Goal: Task Accomplishment & Management: Manage account settings

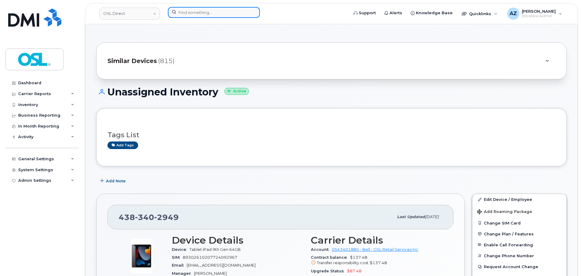
click at [219, 13] on input at bounding box center [214, 12] width 92 height 11
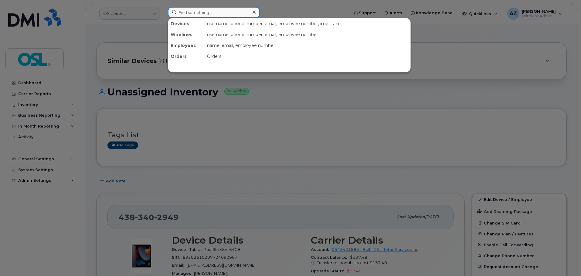
paste input "4164530848"
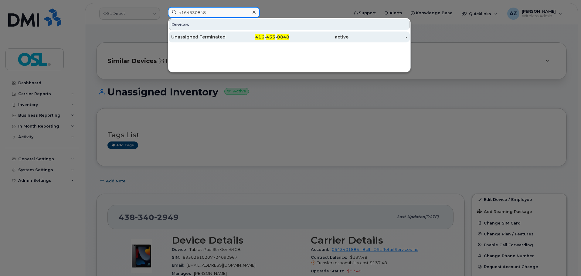
type input "4164530848"
click at [204, 35] on div "Unassigned Terminated" at bounding box center [200, 37] width 59 height 6
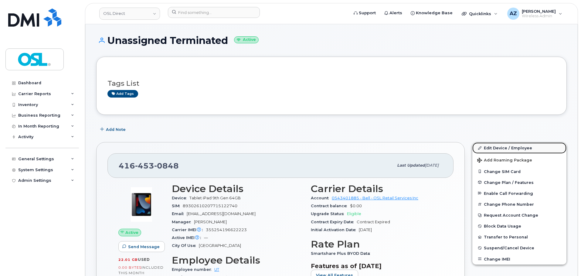
click at [504, 145] on link "Edit Device / Employee" at bounding box center [519, 148] width 94 height 11
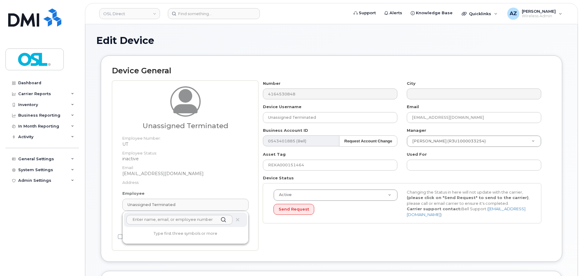
scroll to position [30, 0]
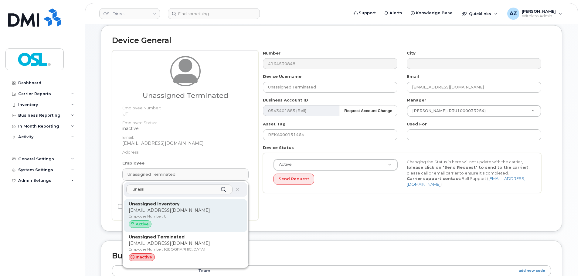
type input "unass"
click at [178, 212] on p "support@osldirect.com" at bounding box center [185, 210] width 113 height 6
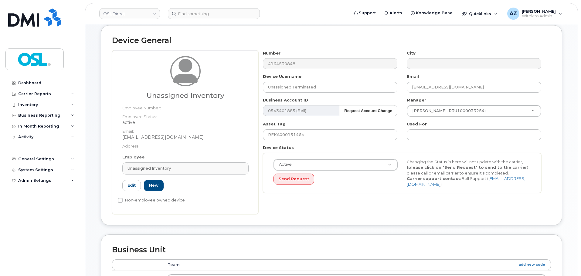
type input "UI"
type input "Unassigned Inventory"
type input "support@osldirect.com"
type input "4724252"
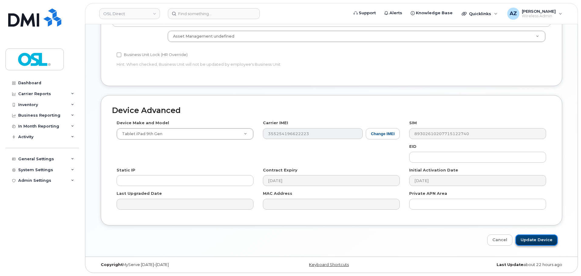
click at [540, 241] on input "Update Device" at bounding box center [536, 240] width 42 height 11
type input "Saving..."
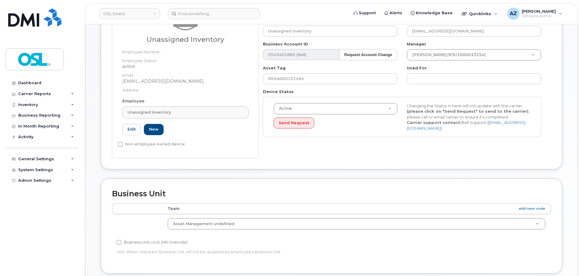
scroll to position [0, 0]
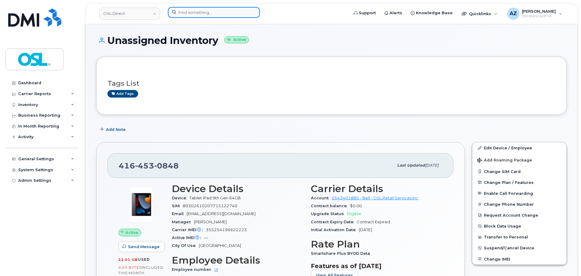
click at [221, 13] on input at bounding box center [214, 12] width 92 height 11
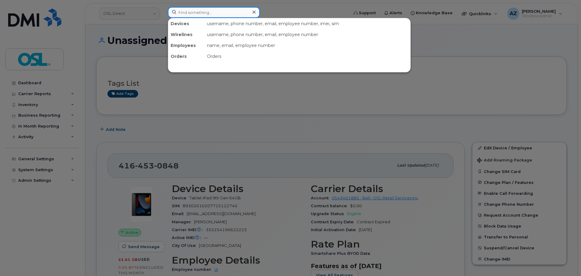
paste input "4384681041"
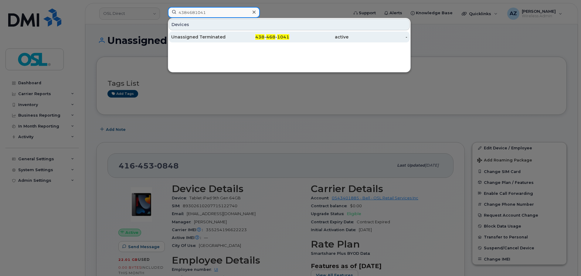
type input "4384681041"
click at [206, 34] on div "Unassigned Terminated" at bounding box center [200, 37] width 59 height 6
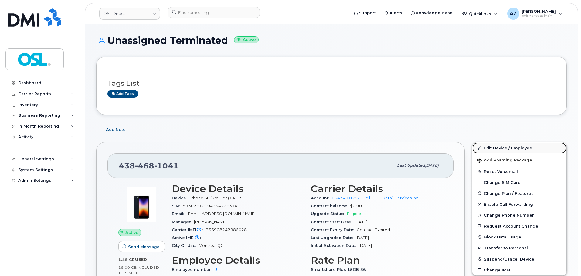
click at [495, 153] on link "Edit Device / Employee" at bounding box center [519, 148] width 94 height 11
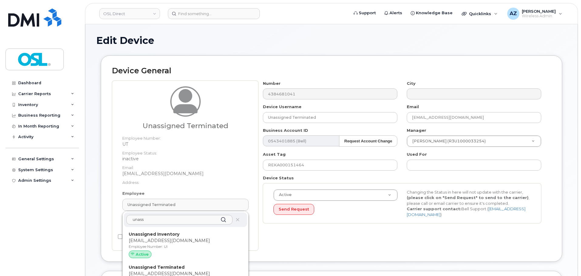
type input "unass"
click at [172, 237] on strong "Unassigned Inventory" at bounding box center [154, 234] width 51 height 5
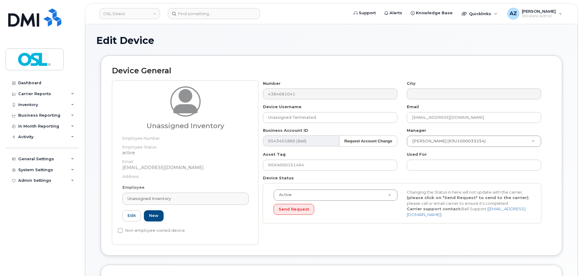
type input "UI"
type input "Unassigned Inventory"
type input "support@osldirect.com"
type input "4724252"
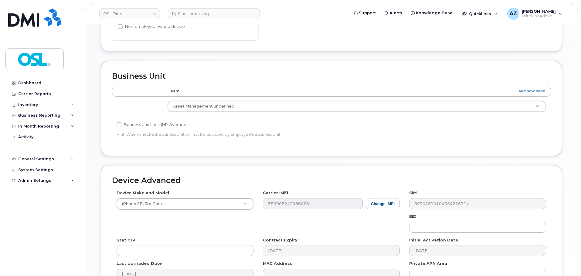
scroll to position [274, 0]
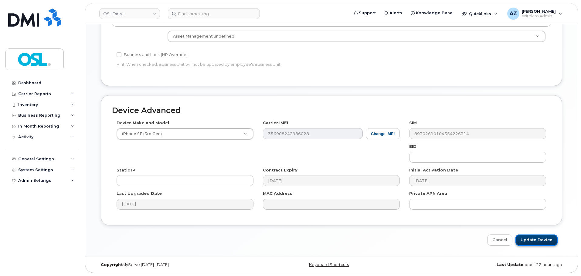
click at [543, 244] on input "Update Device" at bounding box center [536, 240] width 42 height 11
type input "Saving..."
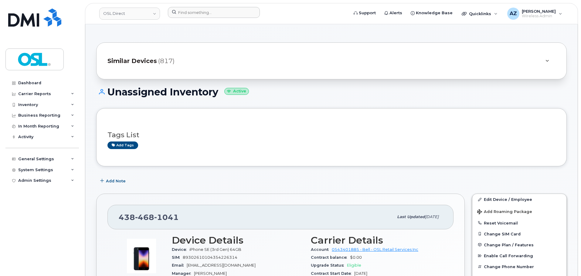
click at [210, 19] on div at bounding box center [256, 13] width 186 height 13
click at [214, 13] on input at bounding box center [214, 12] width 92 height 11
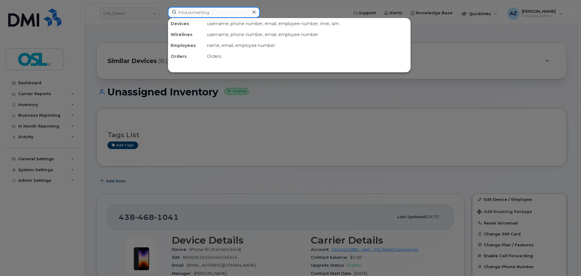
click at [216, 11] on input at bounding box center [214, 12] width 92 height 11
paste input "5147109098"
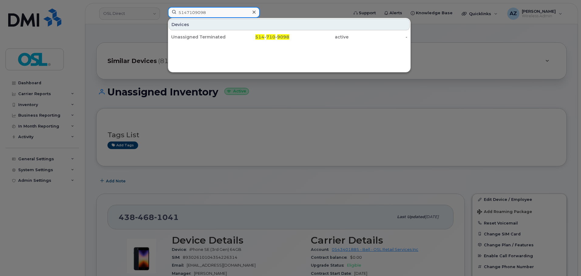
click at [222, 12] on input "5147109098" at bounding box center [214, 12] width 92 height 11
paste input "4168594147"
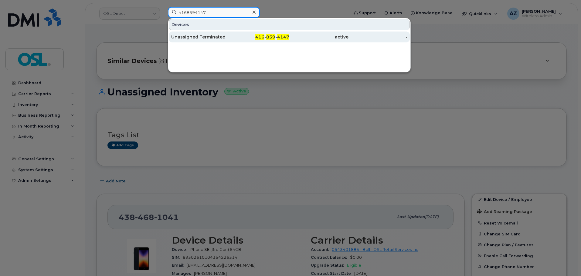
type input "4168594147"
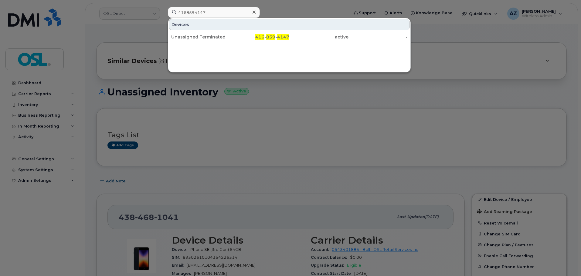
drag, startPoint x: 209, startPoint y: 37, endPoint x: 213, endPoint y: 53, distance: 16.9
click at [209, 37] on div "Unassigned Terminated" at bounding box center [200, 37] width 59 height 6
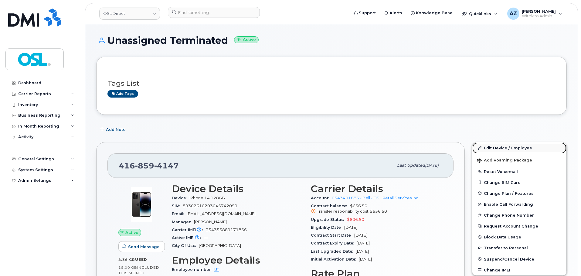
click at [494, 148] on link "Edit Device / Employee" at bounding box center [519, 148] width 94 height 11
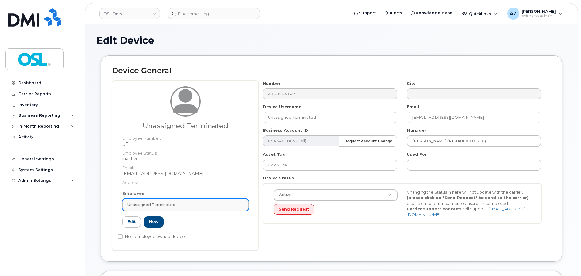
click at [180, 206] on div "Unassigned Terminated" at bounding box center [185, 205] width 116 height 6
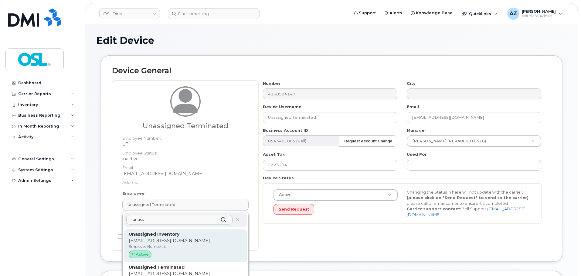
type input "unass"
click at [176, 238] on div "Unassigned Inventory support@osldirect.com Employee Number: UI Active" at bounding box center [185, 246] width 113 height 30
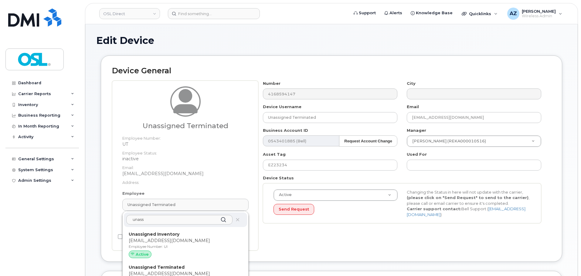
type input "UI"
type input "Unassigned Inventory"
type input "[EMAIL_ADDRESS][DOMAIN_NAME]"
type input "4724252"
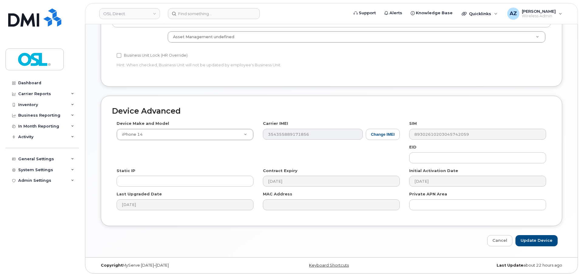
scroll to position [274, 0]
click at [539, 240] on input "Update Device" at bounding box center [536, 240] width 42 height 11
type input "Saving..."
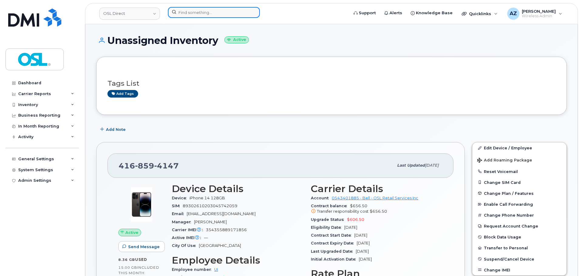
click at [207, 15] on input at bounding box center [214, 12] width 92 height 11
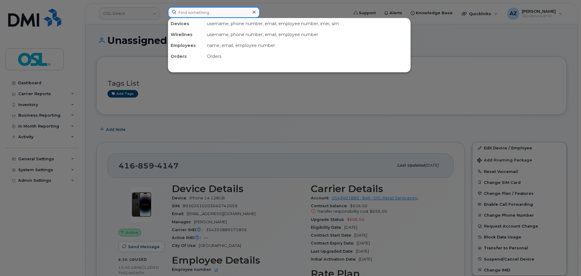
paste input "4162092403"
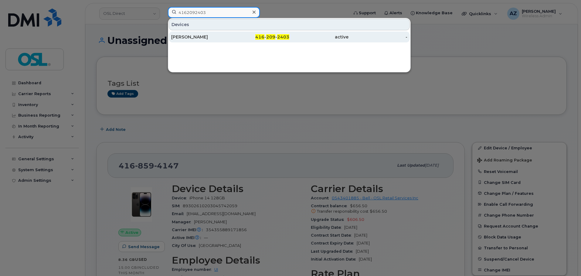
type input "4162092403"
click at [207, 38] on div "[PERSON_NAME]" at bounding box center [200, 37] width 59 height 6
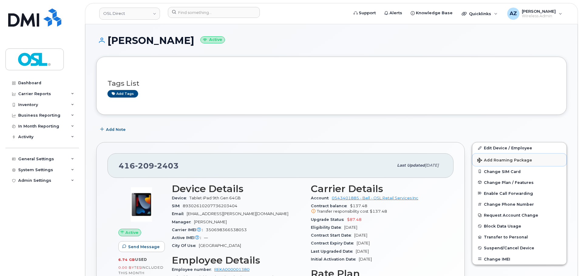
click at [490, 155] on button "Add Roaming Package" at bounding box center [519, 160] width 94 height 12
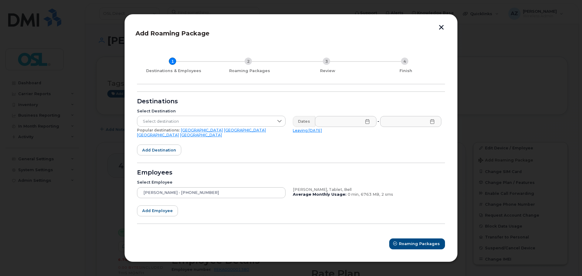
click at [443, 90] on div "1 Destinations & Employees 2 Roaming Packages 3 Review 4 Finish Destinations Se…" at bounding box center [291, 148] width 311 height 206
click at [446, 34] on header "Add Roaming Package" at bounding box center [291, 35] width 311 height 20
click at [444, 31] on button "button" at bounding box center [441, 28] width 9 height 6
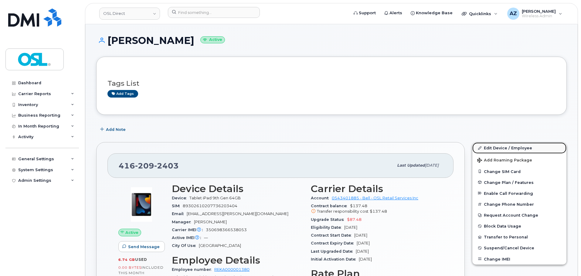
click at [490, 147] on link "Edit Device / Employee" at bounding box center [519, 148] width 94 height 11
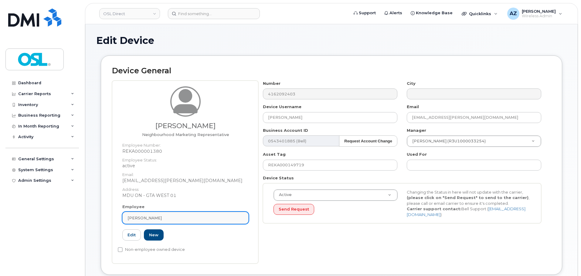
click at [179, 217] on div "[PERSON_NAME]" at bounding box center [185, 218] width 116 height 6
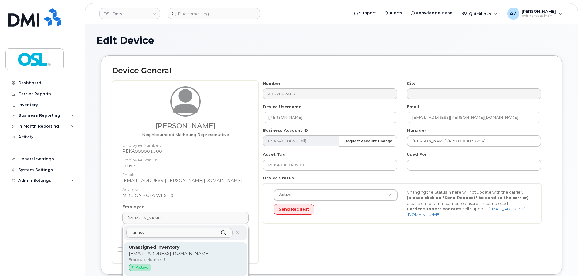
type input "unass"
click at [182, 252] on p "[EMAIL_ADDRESS][DOMAIN_NAME]" at bounding box center [185, 254] width 113 height 6
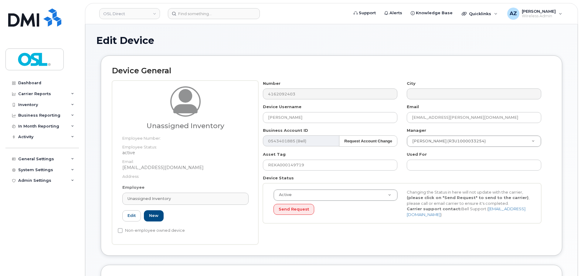
type input "UI"
type input "Unassigned Inventory"
type input "[EMAIL_ADDRESS][DOMAIN_NAME]"
type input "4724252"
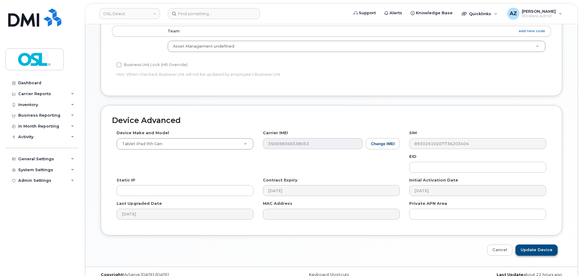
scroll to position [274, 0]
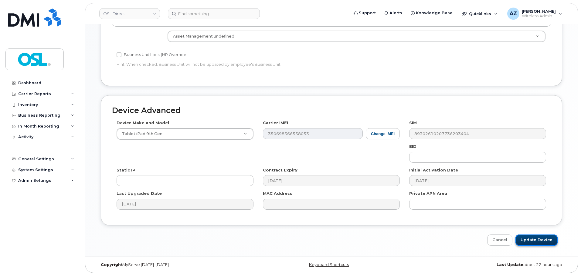
click at [543, 239] on input "Update Device" at bounding box center [536, 240] width 42 height 11
type input "Saving..."
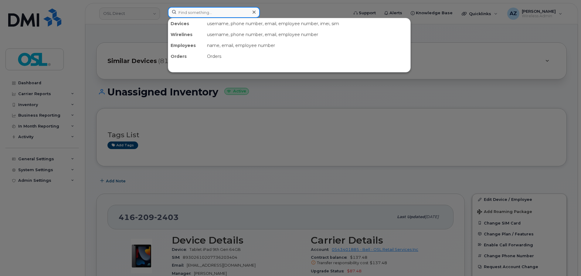
click at [214, 14] on input at bounding box center [214, 12] width 92 height 11
paste input "2047123304"
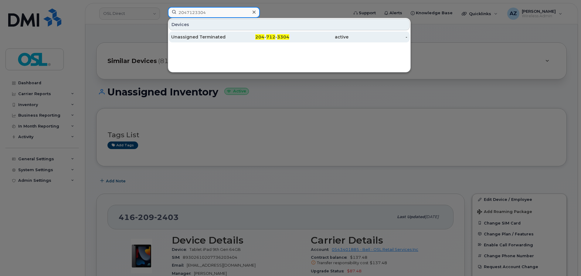
type input "2047123304"
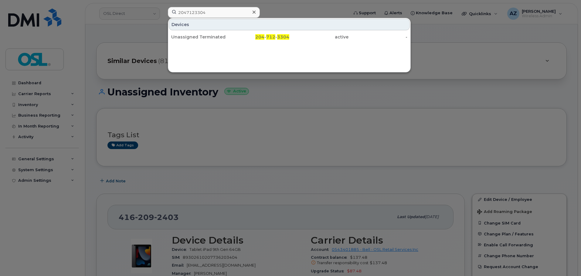
drag, startPoint x: 209, startPoint y: 39, endPoint x: 244, endPoint y: 54, distance: 38.3
click at [209, 39] on div "Unassigned Terminated" at bounding box center [200, 37] width 59 height 6
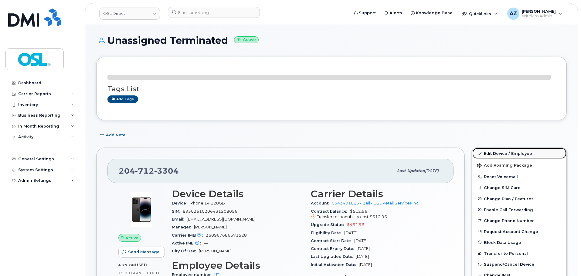
click at [488, 149] on link "Edit Device / Employee" at bounding box center [519, 153] width 94 height 11
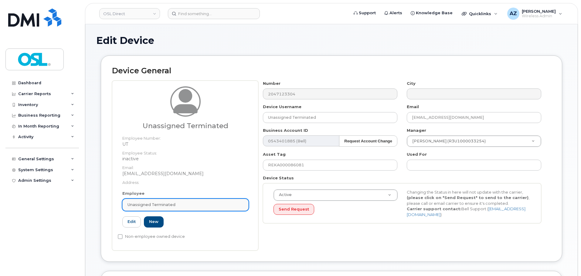
click at [189, 208] on link "Unassigned Terminated" at bounding box center [185, 205] width 126 height 12
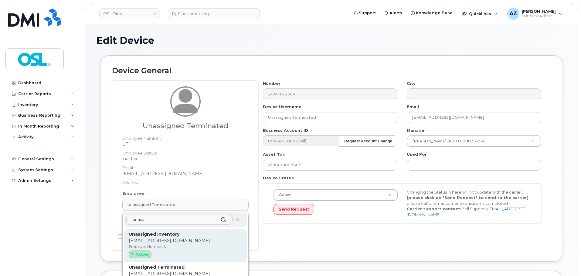
type input "unass"
click at [189, 242] on p "[EMAIL_ADDRESS][DOMAIN_NAME]" at bounding box center [185, 241] width 113 height 6
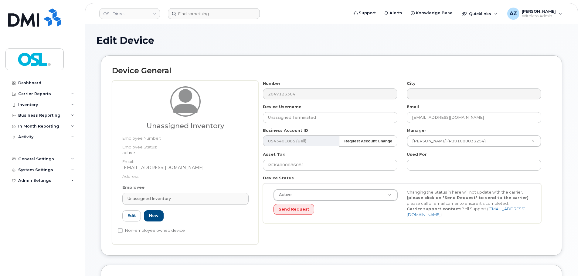
type input "UI"
type input "Unassigned Inventory"
type input "[EMAIL_ADDRESS][DOMAIN_NAME]"
type input "4724252"
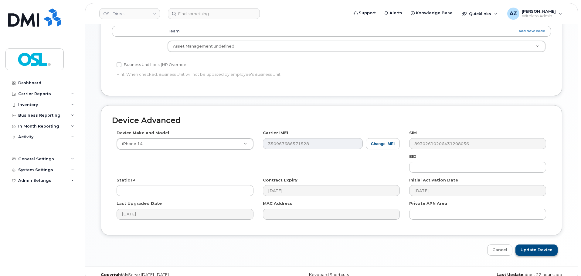
scroll to position [274, 0]
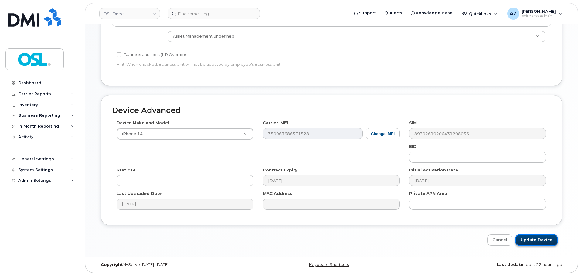
click at [542, 243] on input "Update Device" at bounding box center [536, 240] width 42 height 11
type input "Saving..."
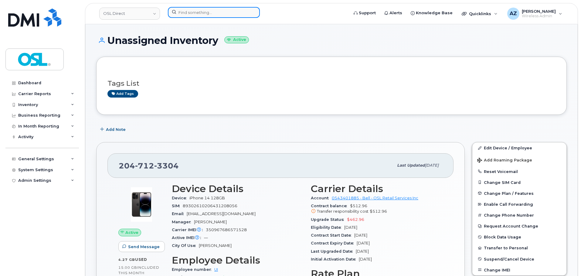
click at [200, 10] on input at bounding box center [214, 12] width 92 height 11
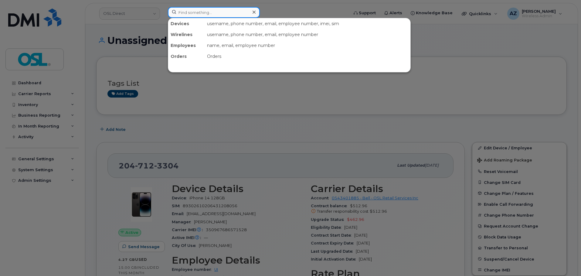
paste input "4169488594"
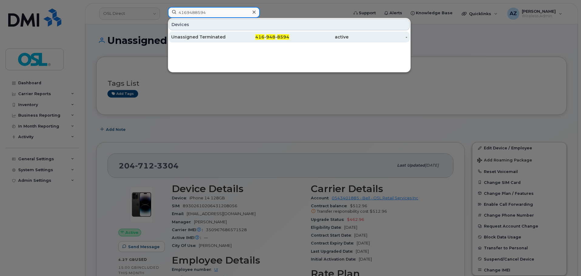
type input "4169488594"
drag, startPoint x: 213, startPoint y: 39, endPoint x: 254, endPoint y: 38, distance: 41.6
click at [213, 39] on div "Unassigned Terminated" at bounding box center [200, 37] width 59 height 6
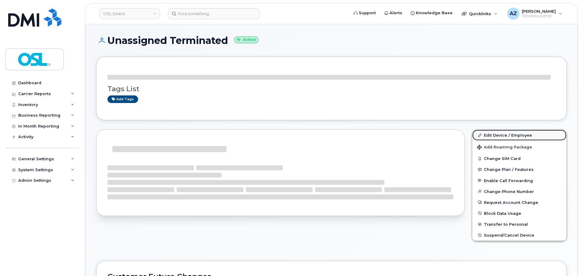
click at [498, 136] on link "Edit Device / Employee" at bounding box center [519, 135] width 94 height 11
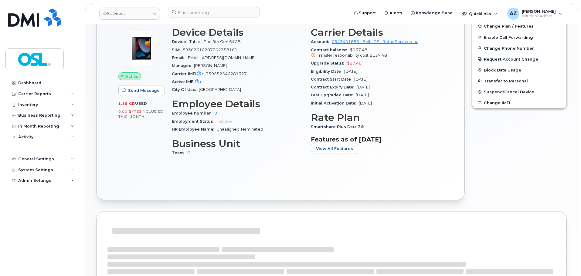
scroll to position [182, 0]
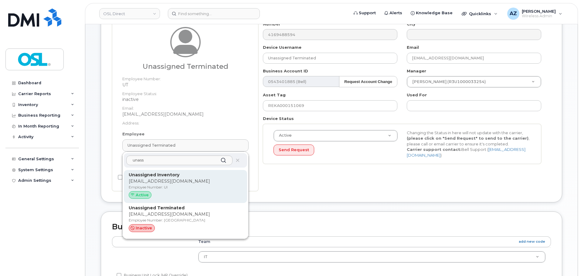
scroll to position [61, 0]
type input "unass"
click at [187, 186] on p "Employee Number: UI" at bounding box center [185, 186] width 113 height 5
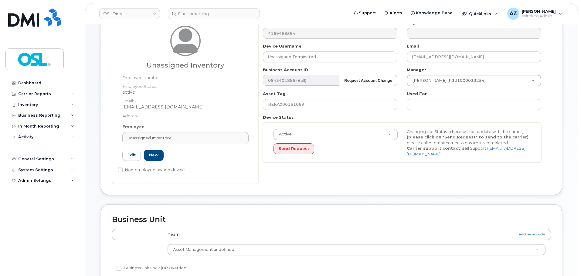
type input "UI"
type input "Unassigned Inventory"
type input "[EMAIL_ADDRESS][DOMAIN_NAME]"
type input "4724252"
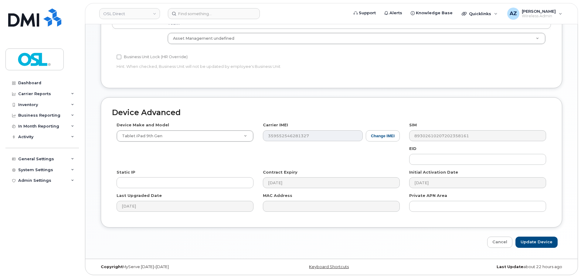
scroll to position [274, 0]
click at [537, 239] on input "Update Device" at bounding box center [536, 240] width 42 height 11
type input "Saving..."
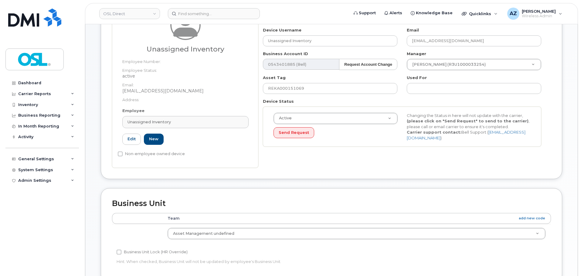
scroll to position [62, 0]
